Goal: Task Accomplishment & Management: Manage account settings

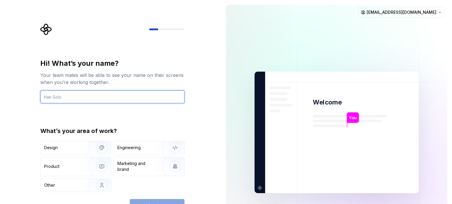
click at [64, 97] on input "text" at bounding box center [112, 97] width 144 height 13
type input "Shtayer"
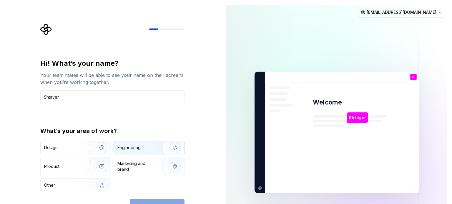
click at [141, 146] on div "Engineering" at bounding box center [140, 148] width 47 height 6
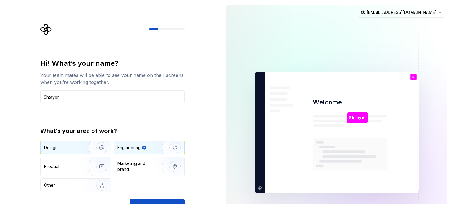
click at [102, 150] on img "button" at bounding box center [98, 147] width 38 height 39
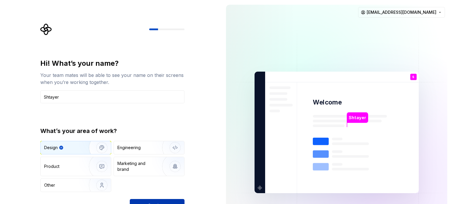
click at [161, 201] on button "Continue" at bounding box center [157, 205] width 55 height 13
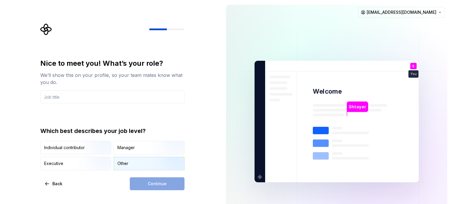
click at [126, 161] on div "Other" at bounding box center [122, 164] width 11 height 6
click at [99, 96] on input "text" at bounding box center [112, 97] width 144 height 13
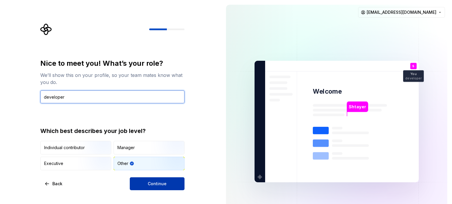
type input "developer"
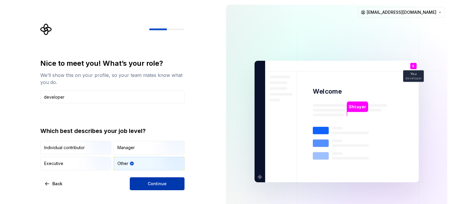
click at [147, 182] on button "Continue" at bounding box center [157, 184] width 55 height 13
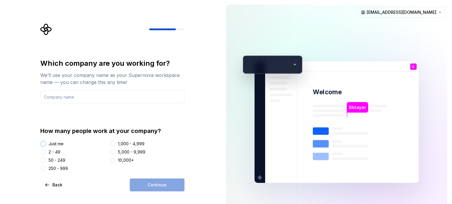
click at [44, 144] on button "Just me" at bounding box center [43, 144] width 5 height 5
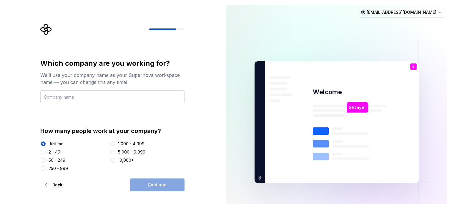
click at [84, 94] on input "text" at bounding box center [112, 97] width 144 height 13
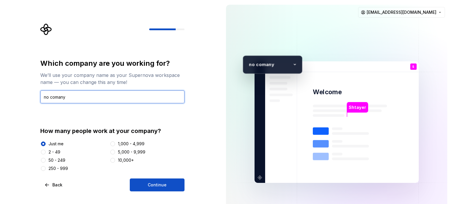
click at [58, 96] on input "no comany" at bounding box center [112, 97] width 144 height 13
type input "no company"
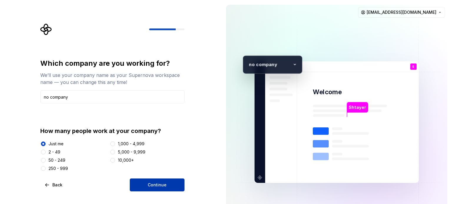
click at [151, 191] on button "Continue" at bounding box center [157, 185] width 55 height 13
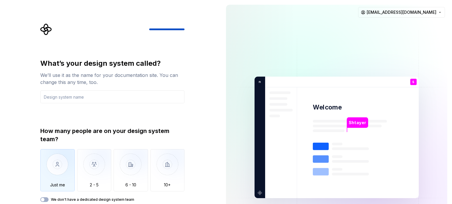
click at [52, 169] on img "button" at bounding box center [57, 168] width 34 height 39
click at [48, 200] on button "We don't have a dedicated design system team" at bounding box center [44, 200] width 8 height 5
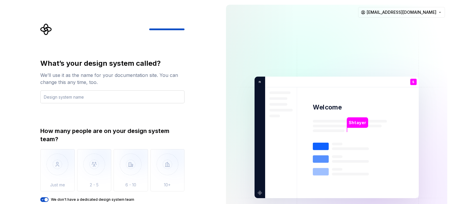
click at [83, 96] on input "text" at bounding box center [112, 97] width 144 height 13
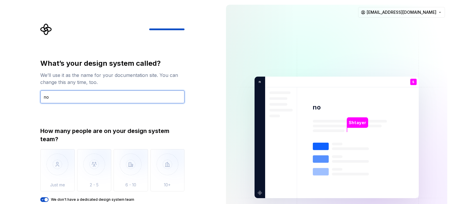
type input "no"
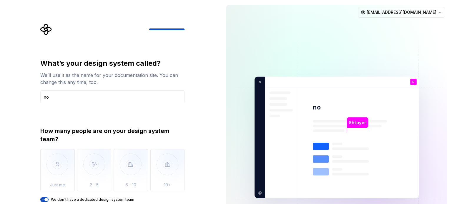
click at [204, 64] on div "What’s your design system called? We’ll use it as the name for your documentati…" at bounding box center [110, 137] width 221 height 275
drag, startPoint x: 314, startPoint y: 109, endPoint x: 296, endPoint y: 84, distance: 30.5
click at [310, 102] on div "Shtayer no S You developer T B +3 n o company [PERSON_NAME] [PERSON_NAME]" at bounding box center [336, 138] width 164 height 122
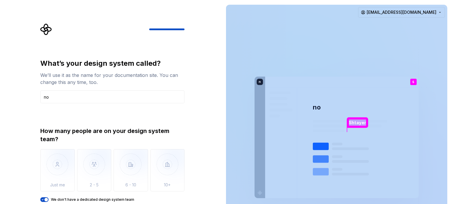
click at [226, 61] on img at bounding box center [336, 138] width 238 height 278
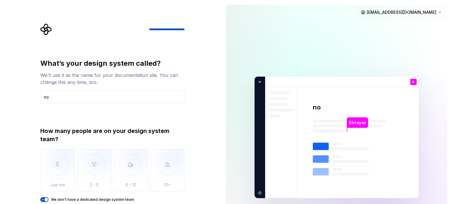
click at [194, 61] on div "What’s your design system called? We’ll use it as the name for your documentati…" at bounding box center [110, 137] width 221 height 275
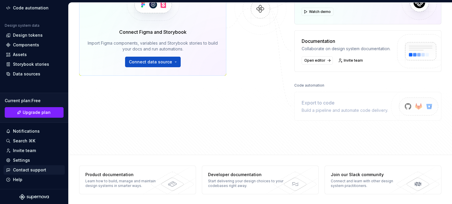
scroll to position [49, 0]
click at [18, 164] on div "Settings" at bounding box center [34, 160] width 61 height 9
